Goal: Information Seeking & Learning: Understand process/instructions

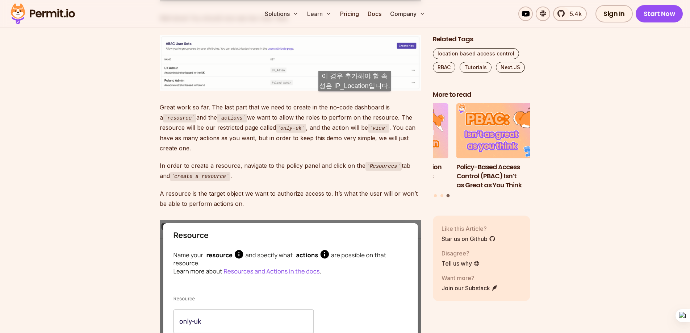
scroll to position [3839, 0]
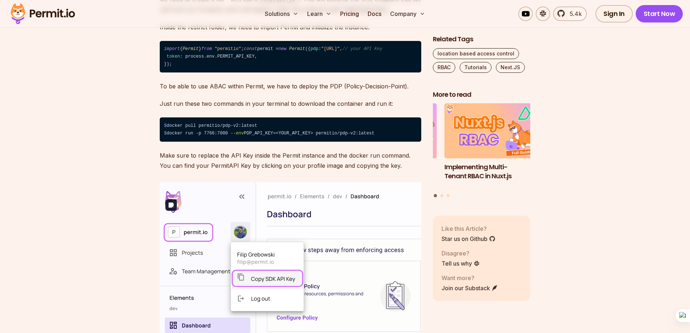
scroll to position [5180, 0]
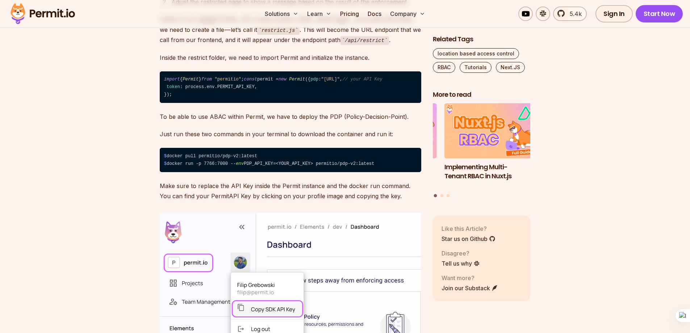
click at [195, 103] on code "import { Permit } from "permitio" ; const permit = new Permit ({ pdp : "http://…" at bounding box center [291, 87] width 262 height 32
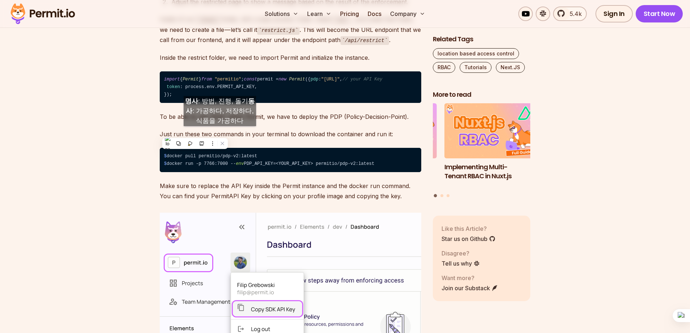
click at [220, 89] on span "PERMIT_API_KEY" at bounding box center [235, 86] width 37 height 5
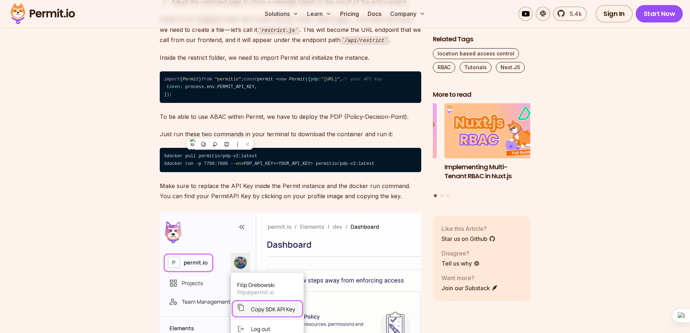
click at [253, 103] on code "import { Permit } from "permitio" ; const permit = new Permit ({ pdp : "http://…" at bounding box center [291, 87] width 262 height 32
click at [239, 89] on span "PERMIT_API_KEY" at bounding box center [235, 86] width 37 height 5
click at [270, 103] on code "import { Permit } from "permitio" ; const permit = new Permit ({ pdp : "http://…" at bounding box center [291, 87] width 262 height 32
click at [289, 82] on span "Permit" at bounding box center [297, 79] width 16 height 5
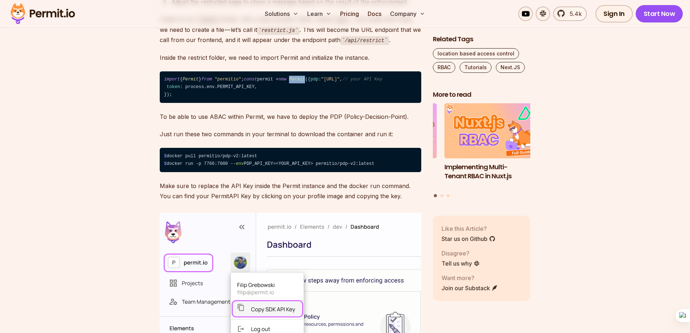
click at [289, 82] on span "Permit" at bounding box center [297, 79] width 16 height 5
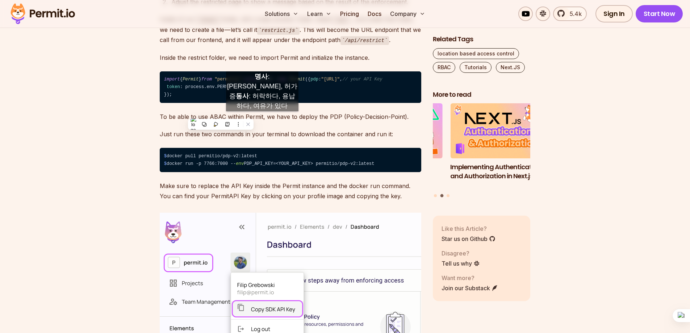
click at [267, 103] on code "import { Permit } from "permitio" ; const permit = new Permit ({ pdp : "http://…" at bounding box center [291, 87] width 262 height 32
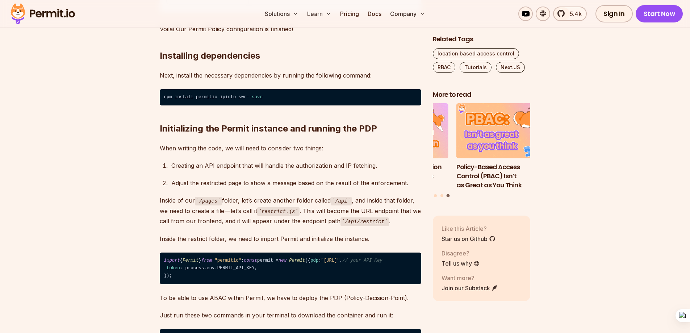
scroll to position [4854, 0]
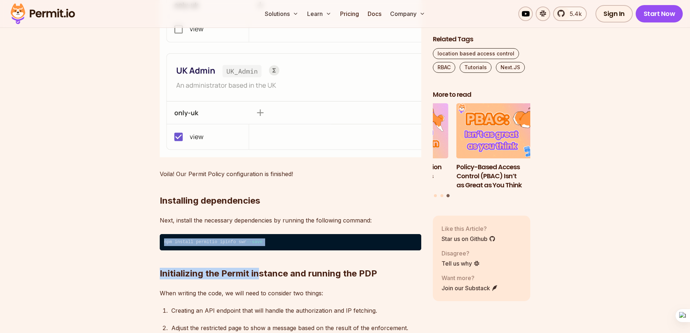
drag, startPoint x: 261, startPoint y: 262, endPoint x: 104, endPoint y: 259, distance: 156.9
click at [208, 265] on h2 "Initializing the Permit instance and running the PDP" at bounding box center [291, 259] width 262 height 41
drag, startPoint x: 174, startPoint y: 261, endPoint x: 264, endPoint y: 259, distance: 90.6
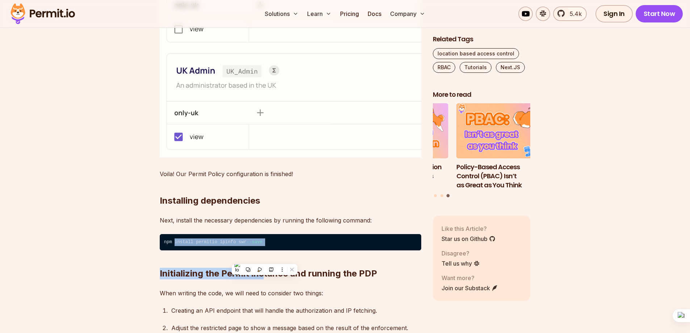
click at [218, 251] on code "npm install permitio ipinfo swr --save" at bounding box center [291, 242] width 262 height 17
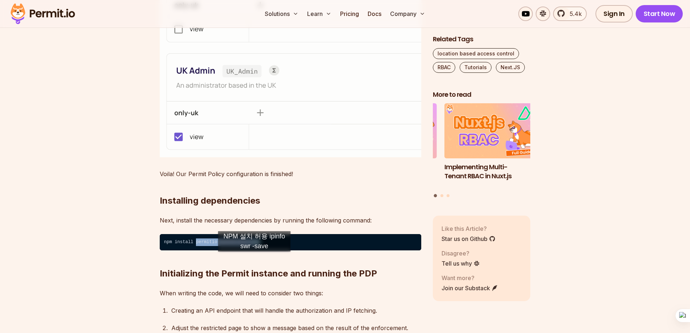
drag, startPoint x: 194, startPoint y: 259, endPoint x: 254, endPoint y: 259, distance: 60.1
click at [254, 251] on code "npm install permitio ipinfo swr --save" at bounding box center [291, 242] width 262 height 17
copy code "permitio ipinfo swr --sav"
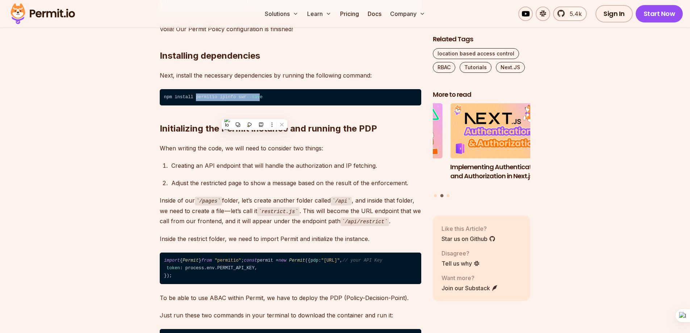
scroll to position [5143, 0]
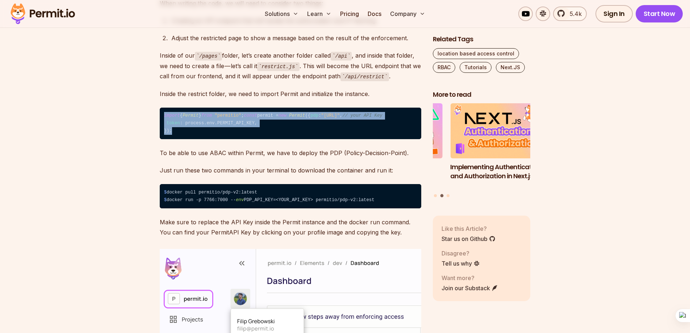
drag, startPoint x: 163, startPoint y: 130, endPoint x: 198, endPoint y: 179, distance: 59.7
click at [198, 139] on code "import { Permit } from "permitio" ; const permit = new Permit ({ pdp : "http://…" at bounding box center [291, 124] width 262 height 32
copy code "import { Permit } from "permitio" ; const permit = new Permit ({ pdp : "http://…"
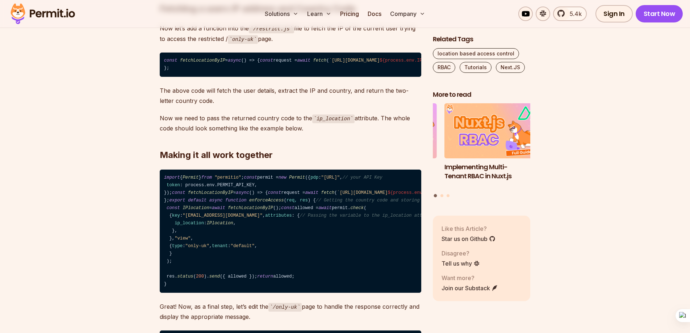
scroll to position [6411, 0]
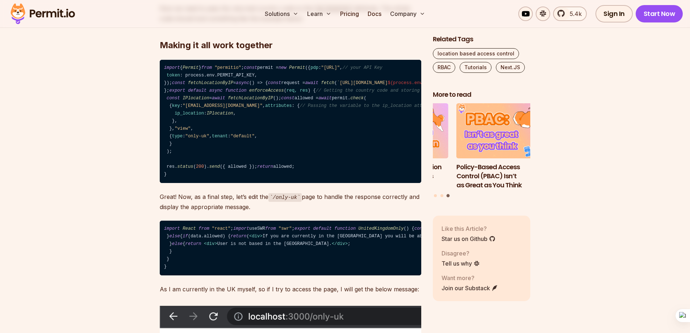
drag, startPoint x: 165, startPoint y: 143, endPoint x: 188, endPoint y: 158, distance: 27.2
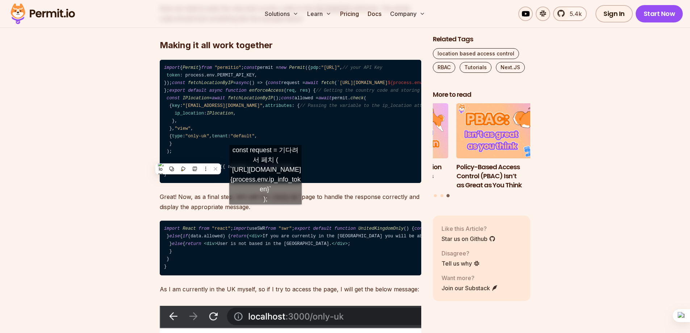
copy code "const request = await fetch ( `https://ipinfo.io/json?token= ${process.env.IP_I…"
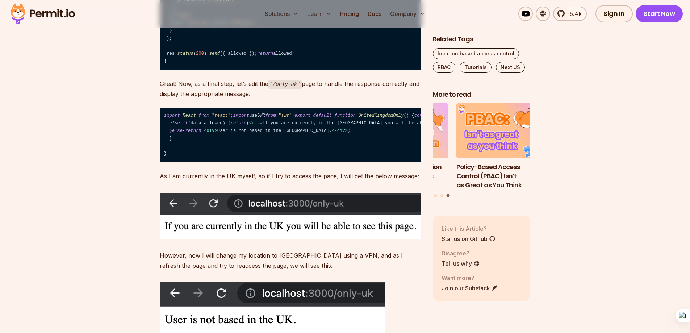
scroll to position [6556, 0]
